Goal: Register for event/course

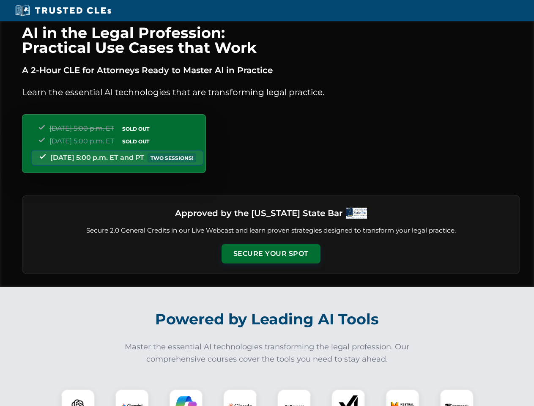
click at [271, 254] on button "Secure Your Spot" at bounding box center [271, 253] width 99 height 19
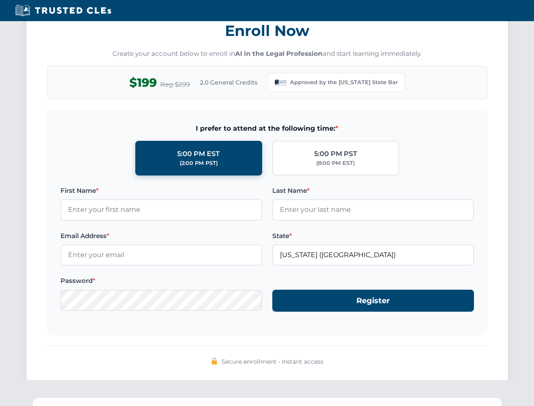
scroll to position [824, 0]
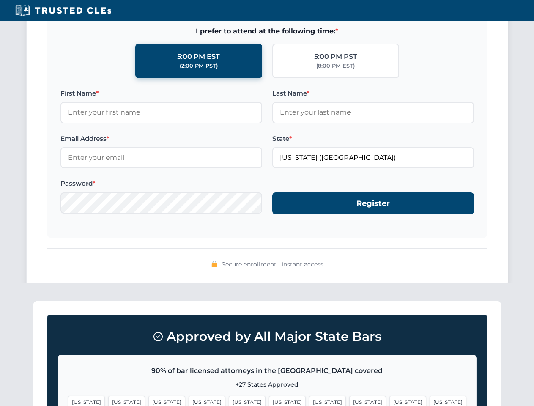
click at [389, 397] on span "[US_STATE]" at bounding box center [407, 402] width 37 height 12
